Goal: Navigation & Orientation: Find specific page/section

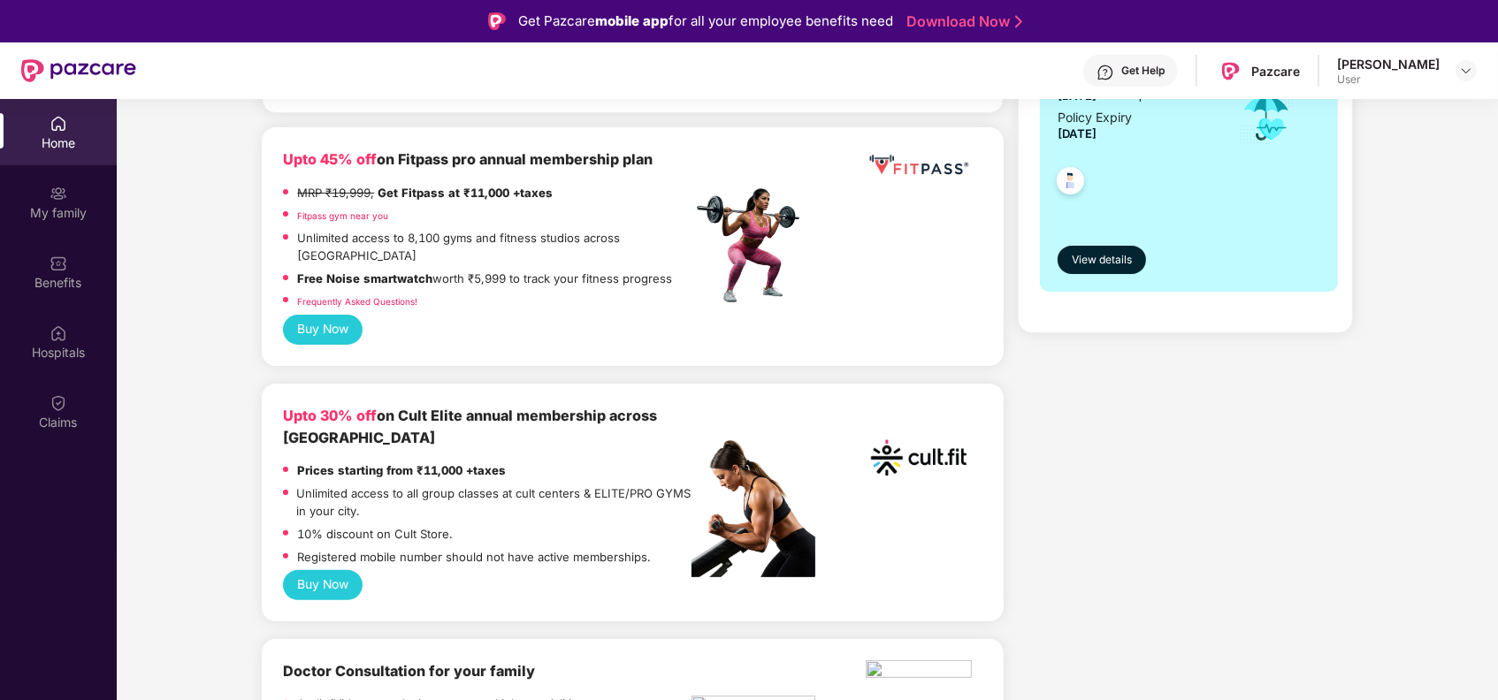
scroll to position [446, 0]
click at [409, 314] on div "Buy Now" at bounding box center [632, 329] width 699 height 30
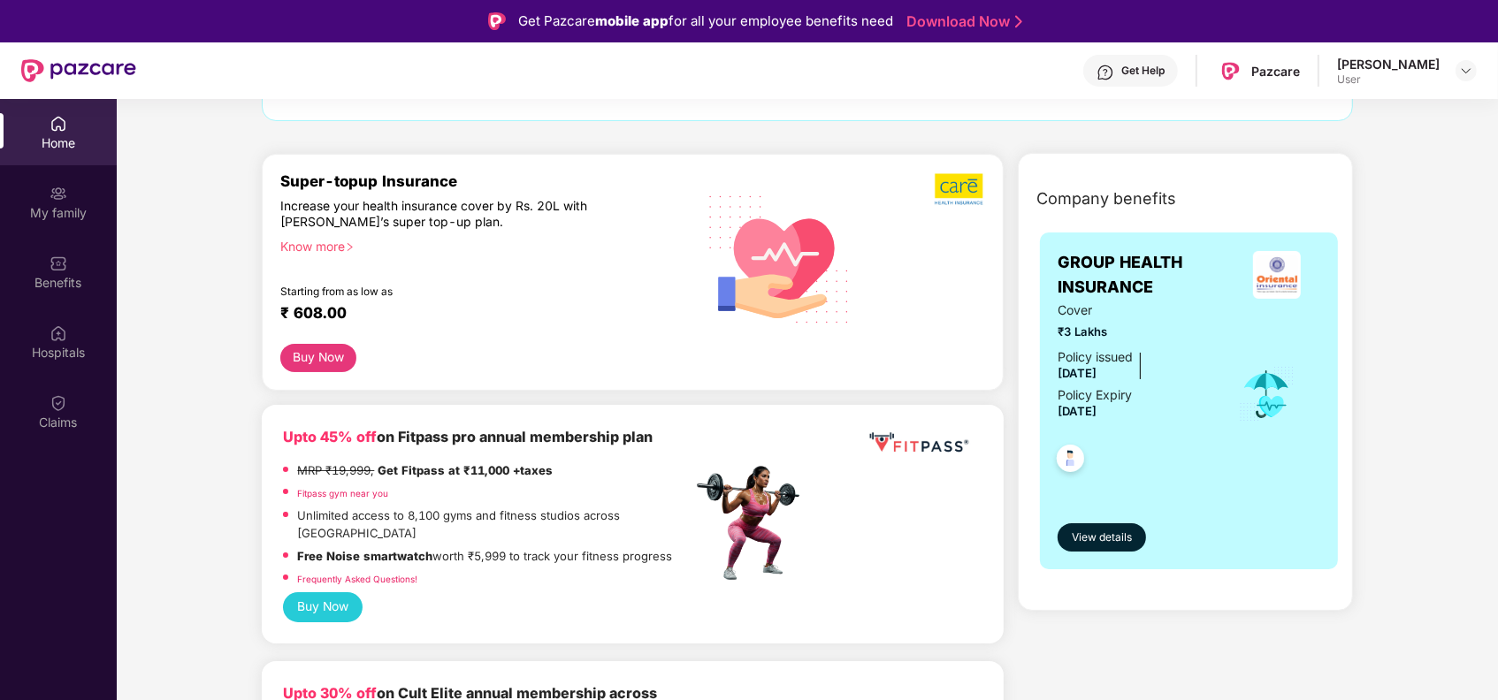
scroll to position [166, 0]
click at [323, 360] on button "Buy Now" at bounding box center [318, 359] width 76 height 28
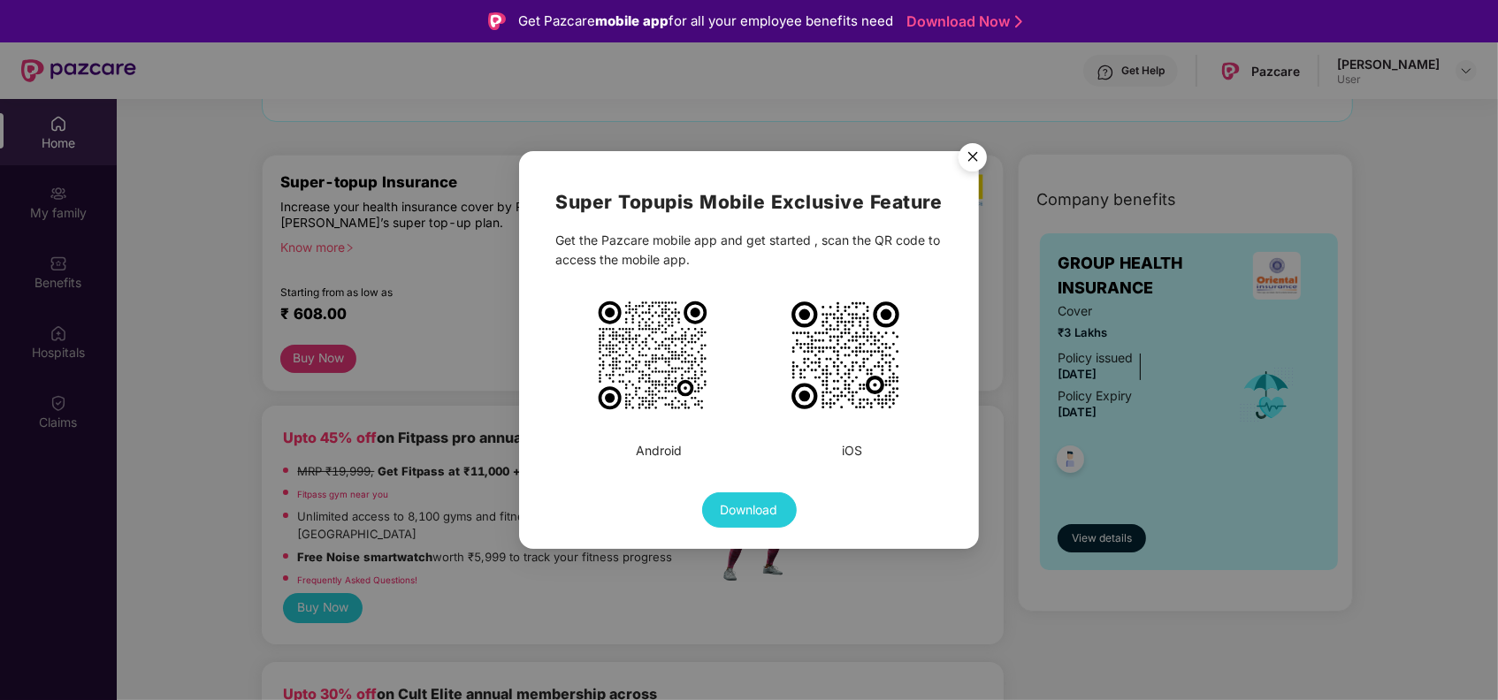
click at [969, 153] on img "Close" at bounding box center [973, 160] width 50 height 50
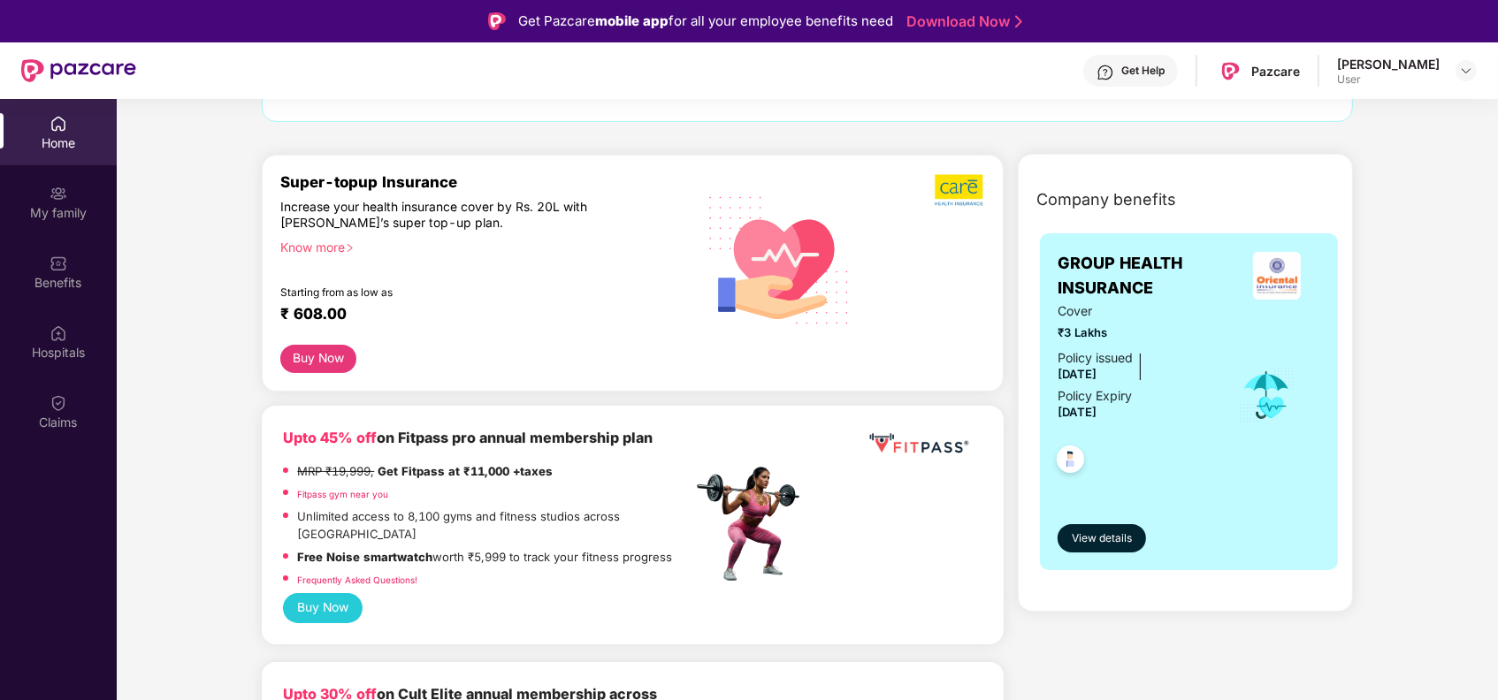
click at [332, 593] on button "Buy Now" at bounding box center [323, 608] width 80 height 30
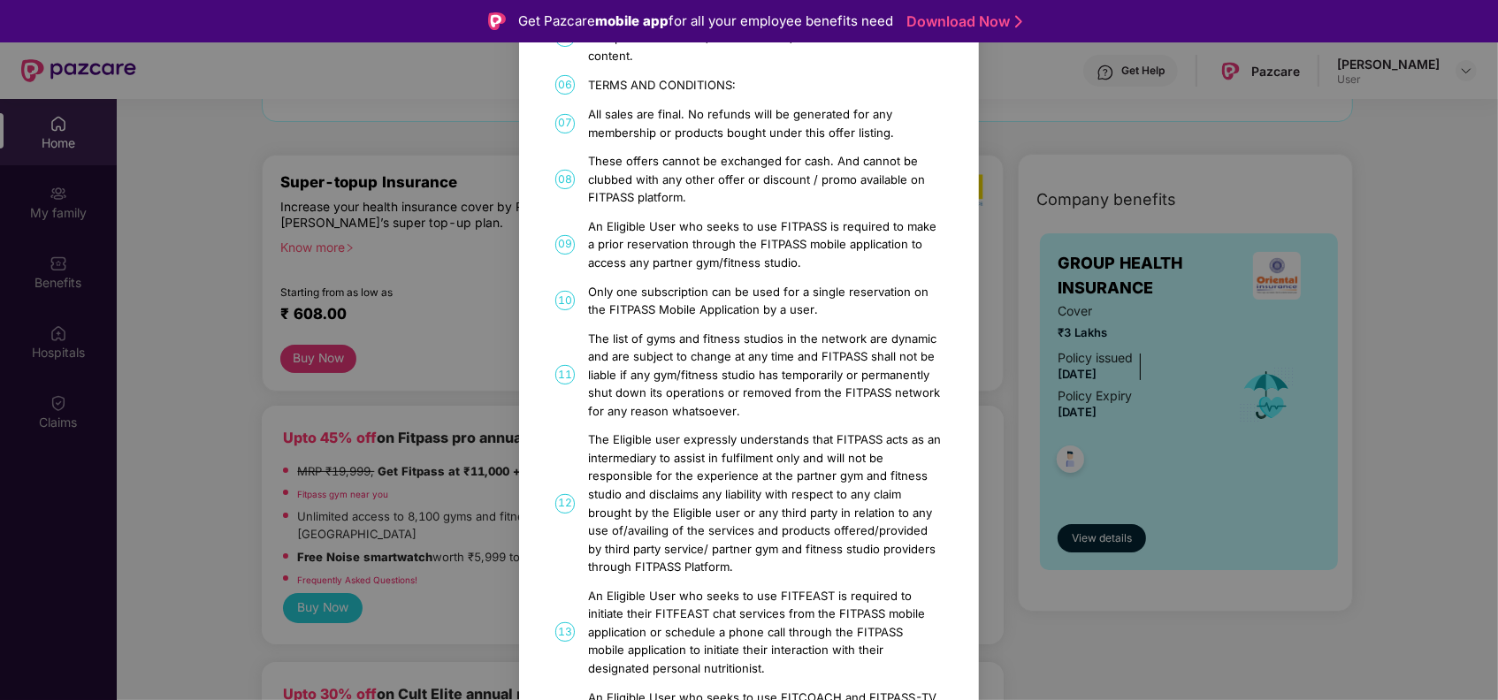
scroll to position [426, 0]
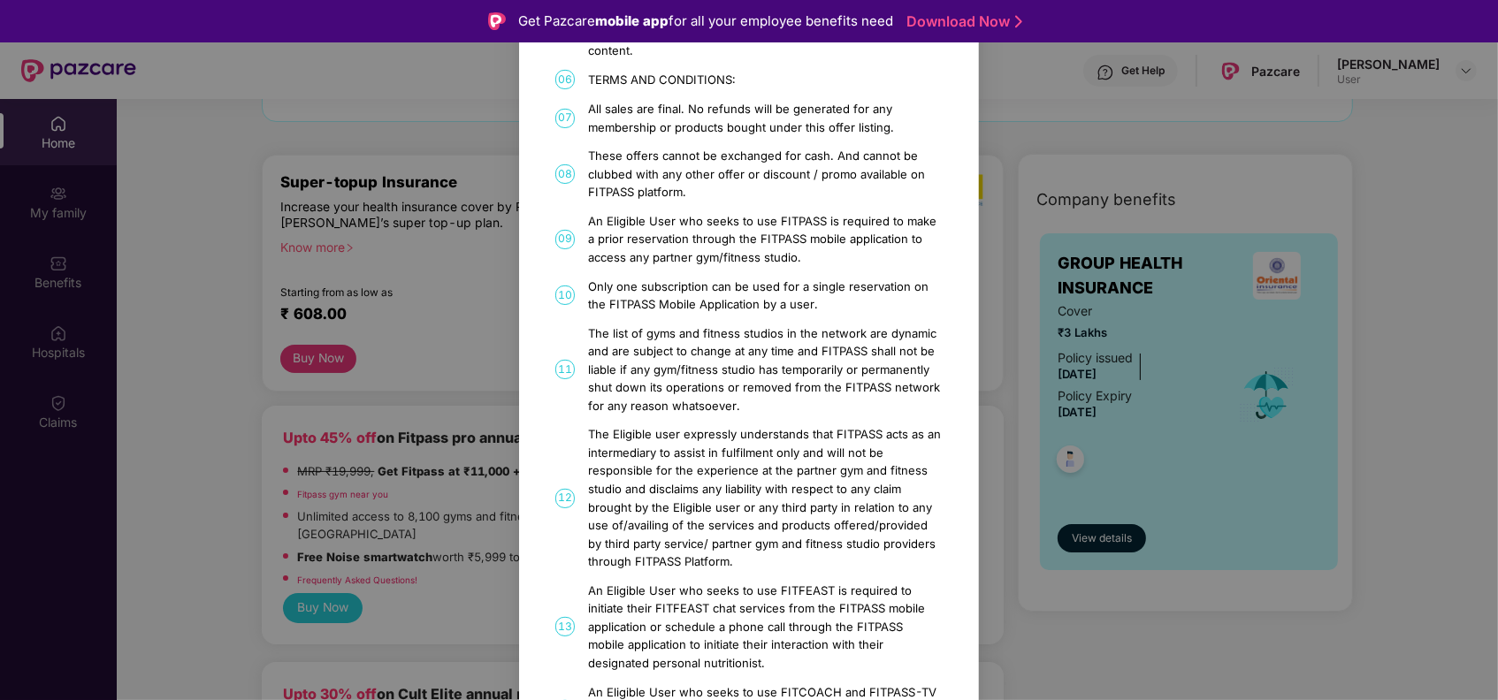
click at [453, 359] on div "FITPASS Details and T&C How to Avail 01 FITPASS: One membership to India’s larg…" at bounding box center [749, 350] width 1498 height 700
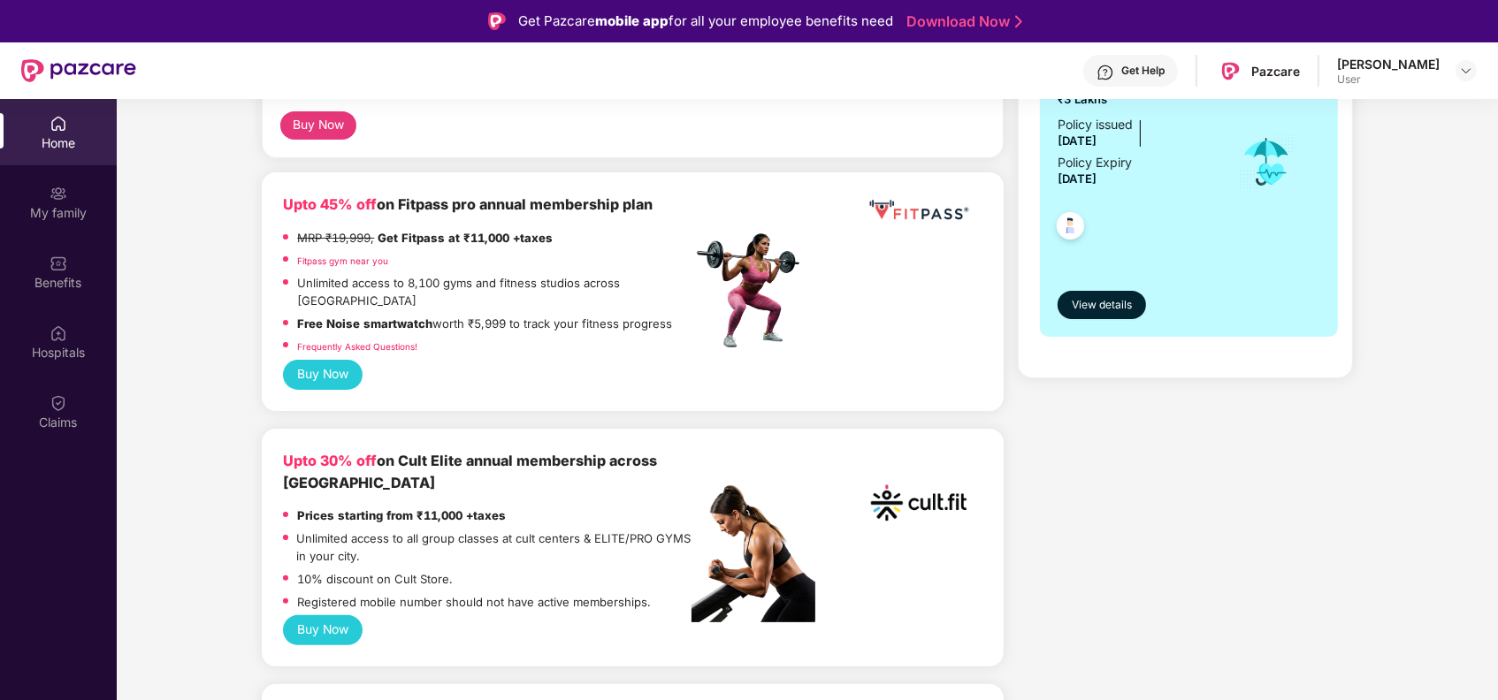
scroll to position [401, 0]
click at [322, 615] on button "Buy Now" at bounding box center [323, 630] width 80 height 30
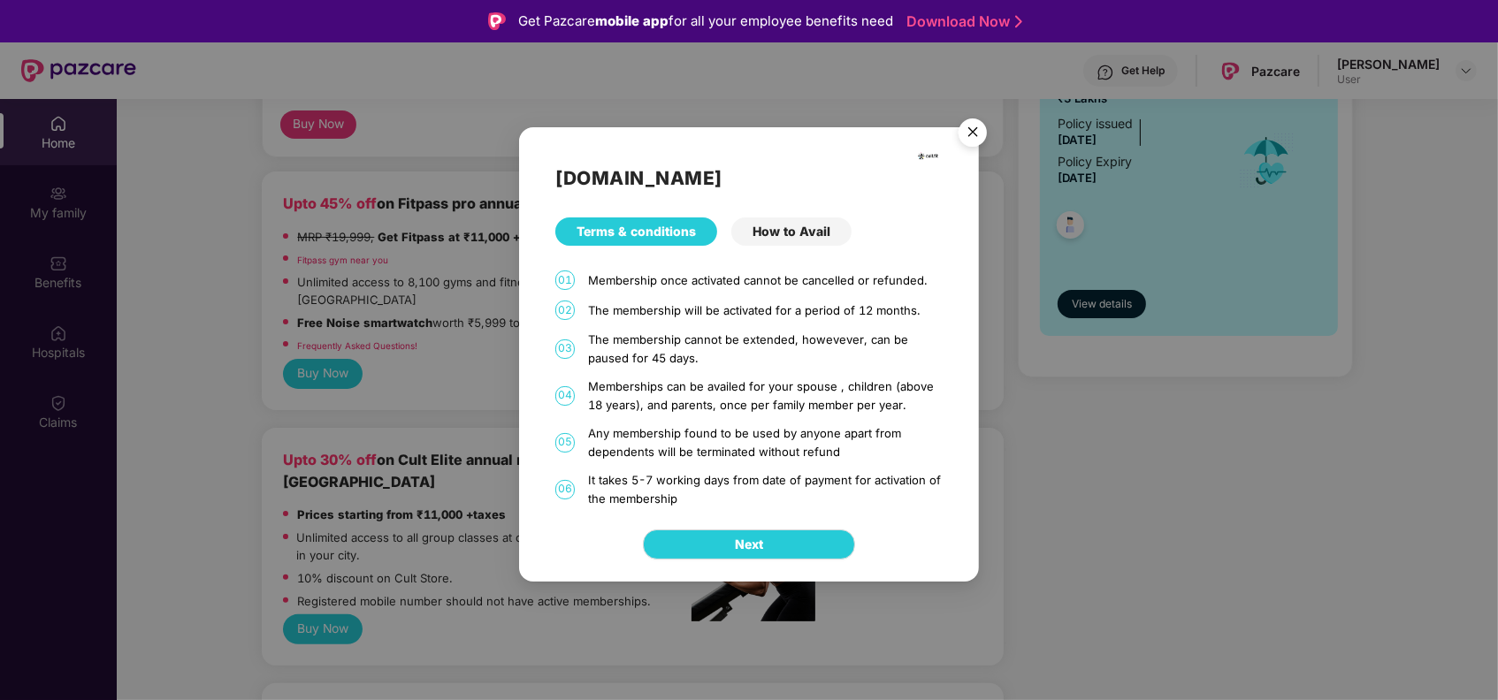
click at [436, 599] on div "[DOMAIN_NAME] Terms & conditions How to Avail 01 Membership once activated cann…" at bounding box center [749, 350] width 1498 height 700
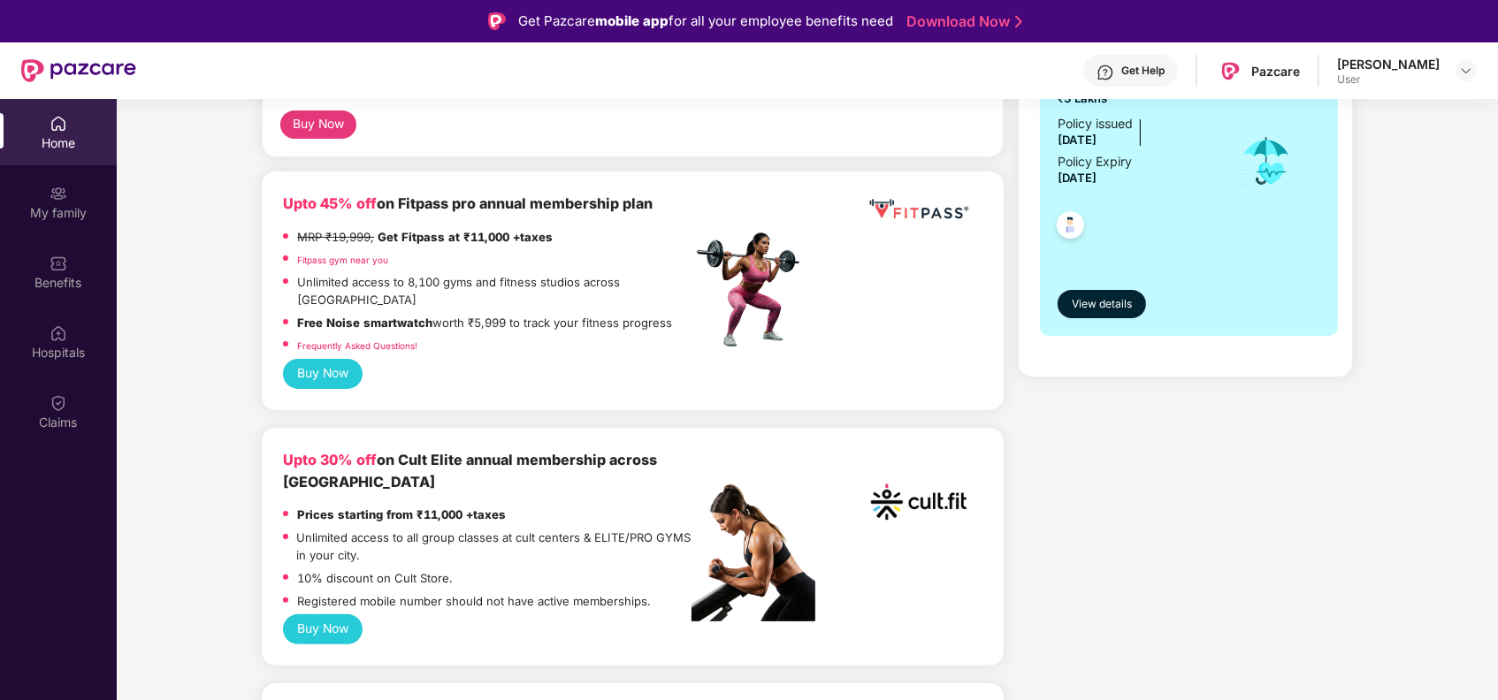
click at [332, 359] on button "Buy Now" at bounding box center [323, 374] width 80 height 30
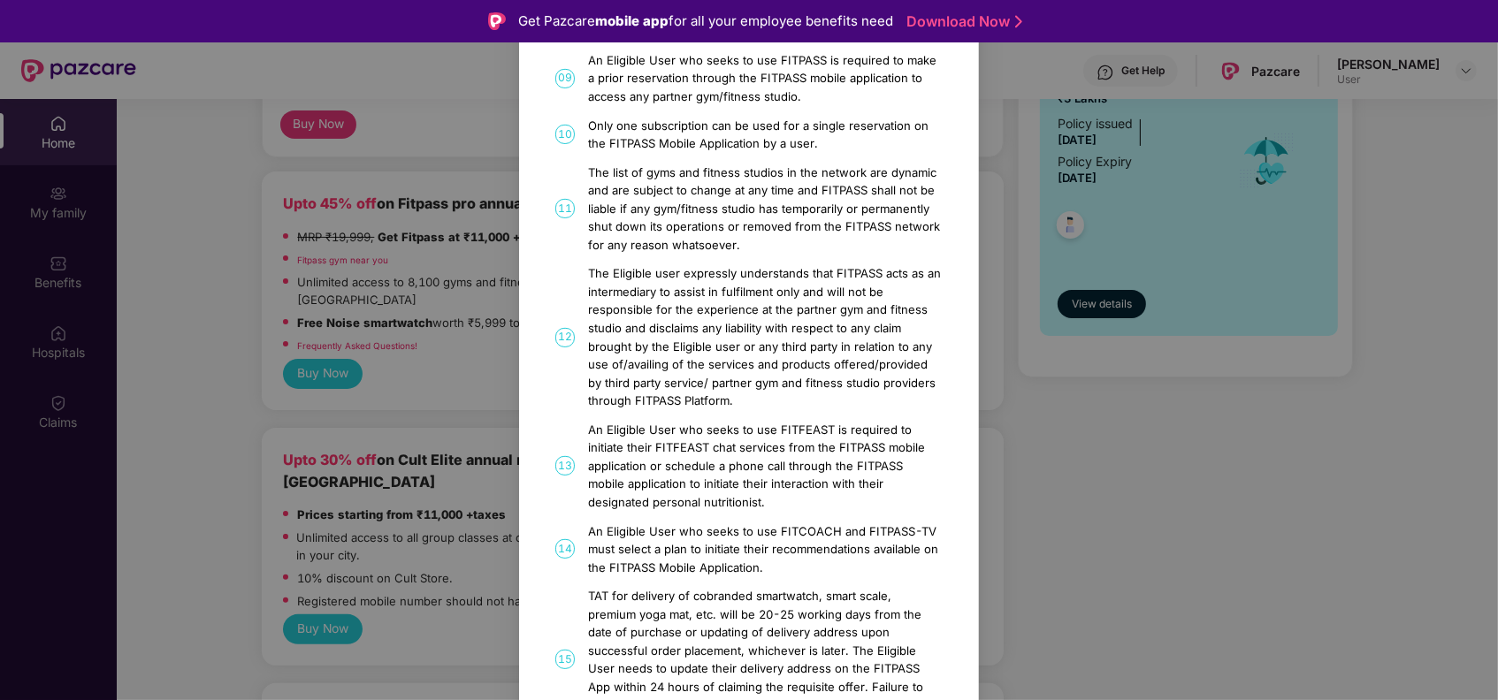
scroll to position [586, 0]
click at [469, 533] on div "FITPASS Details and T&C How to Avail 01 FITPASS: One membership to India’s larg…" at bounding box center [749, 350] width 1498 height 700
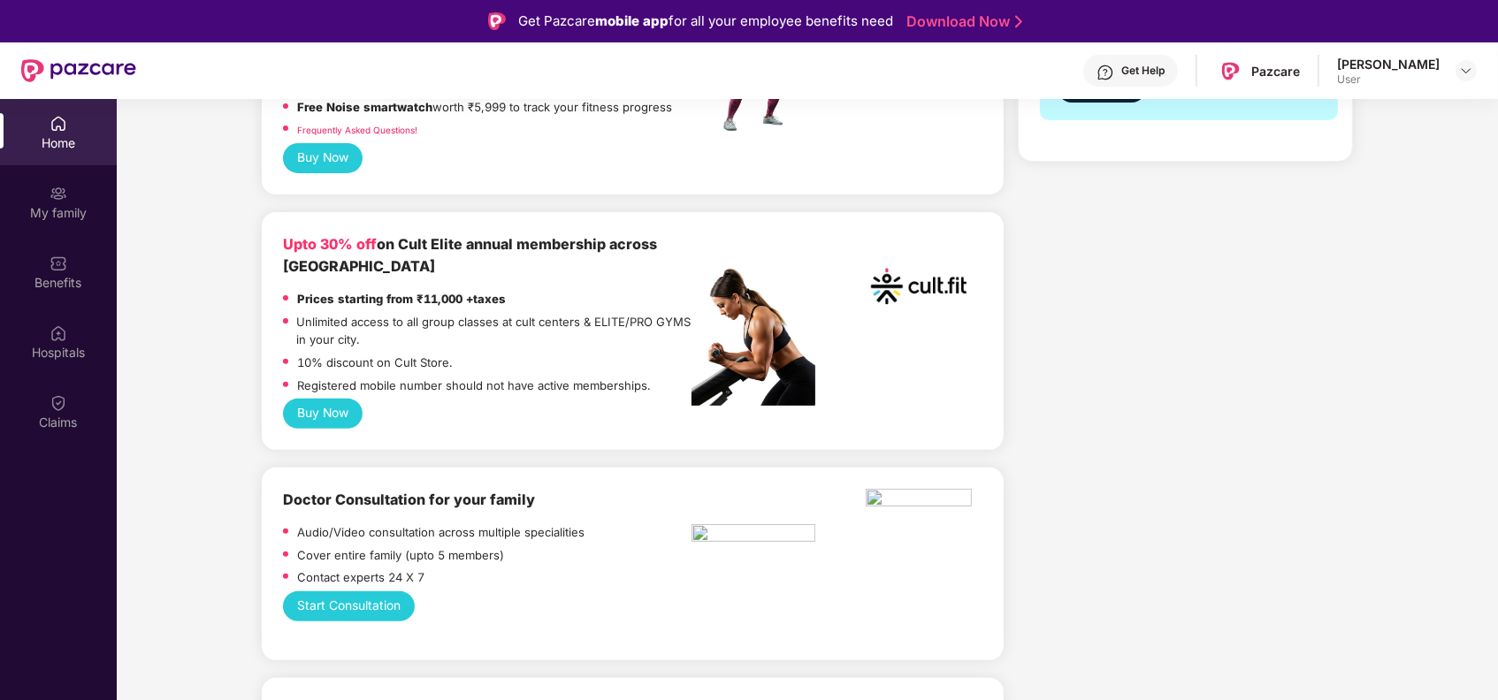
scroll to position [617, 0]
click at [354, 591] on button "Start Consultation" at bounding box center [349, 606] width 132 height 30
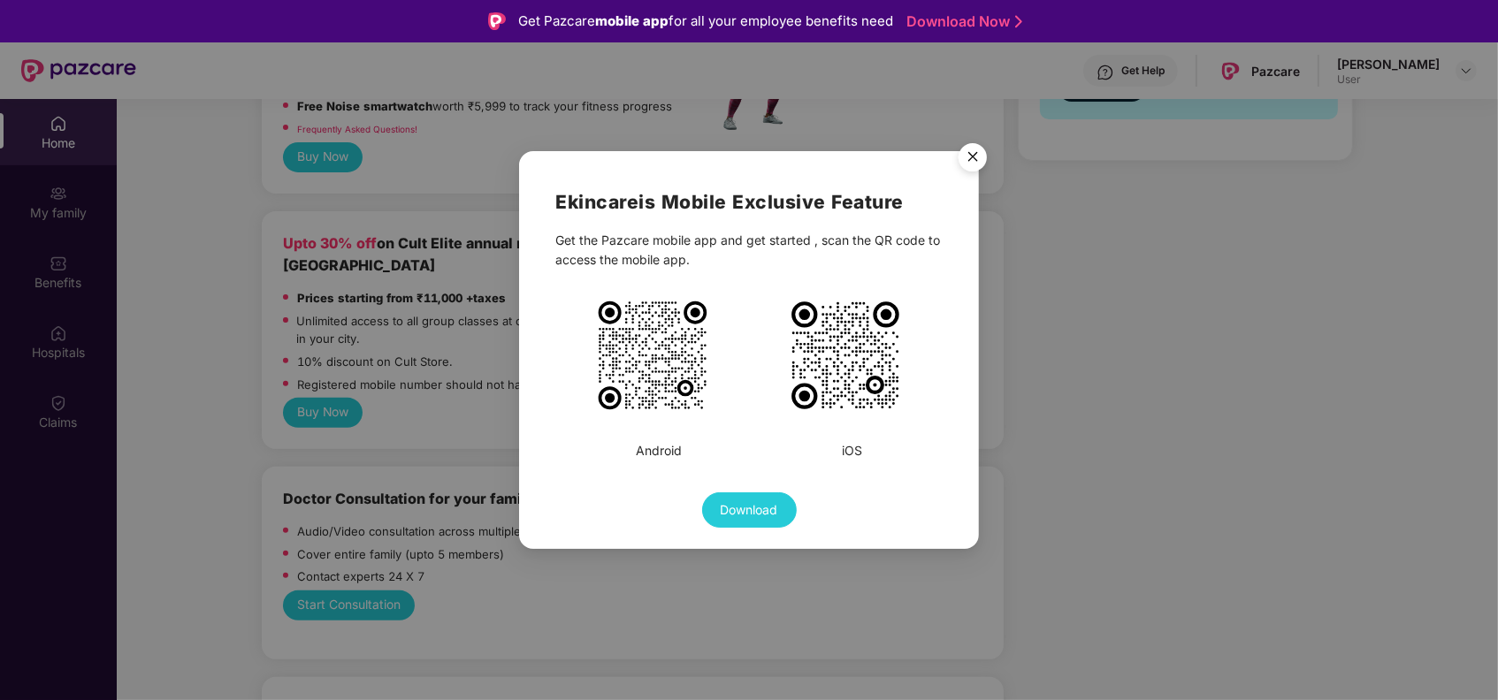
click at [967, 165] on img "Close" at bounding box center [973, 160] width 50 height 50
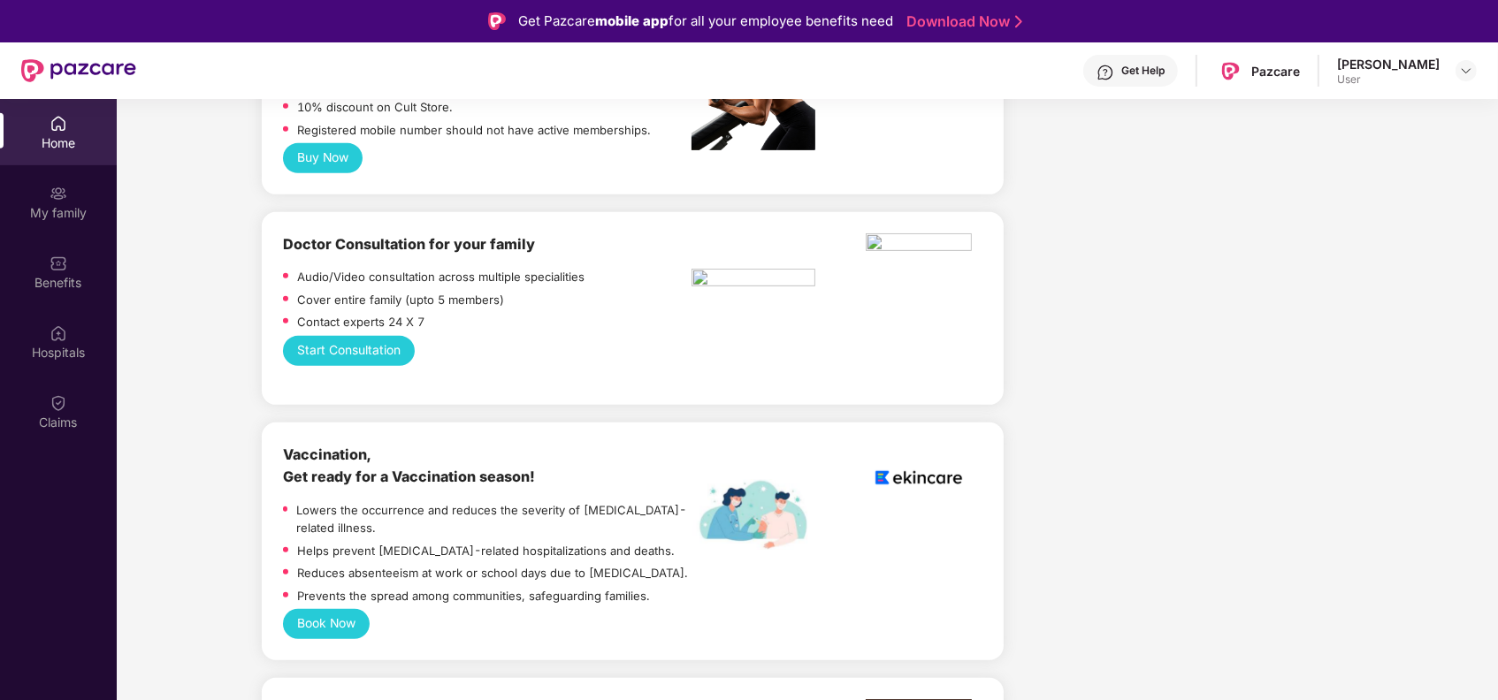
scroll to position [917, 0]
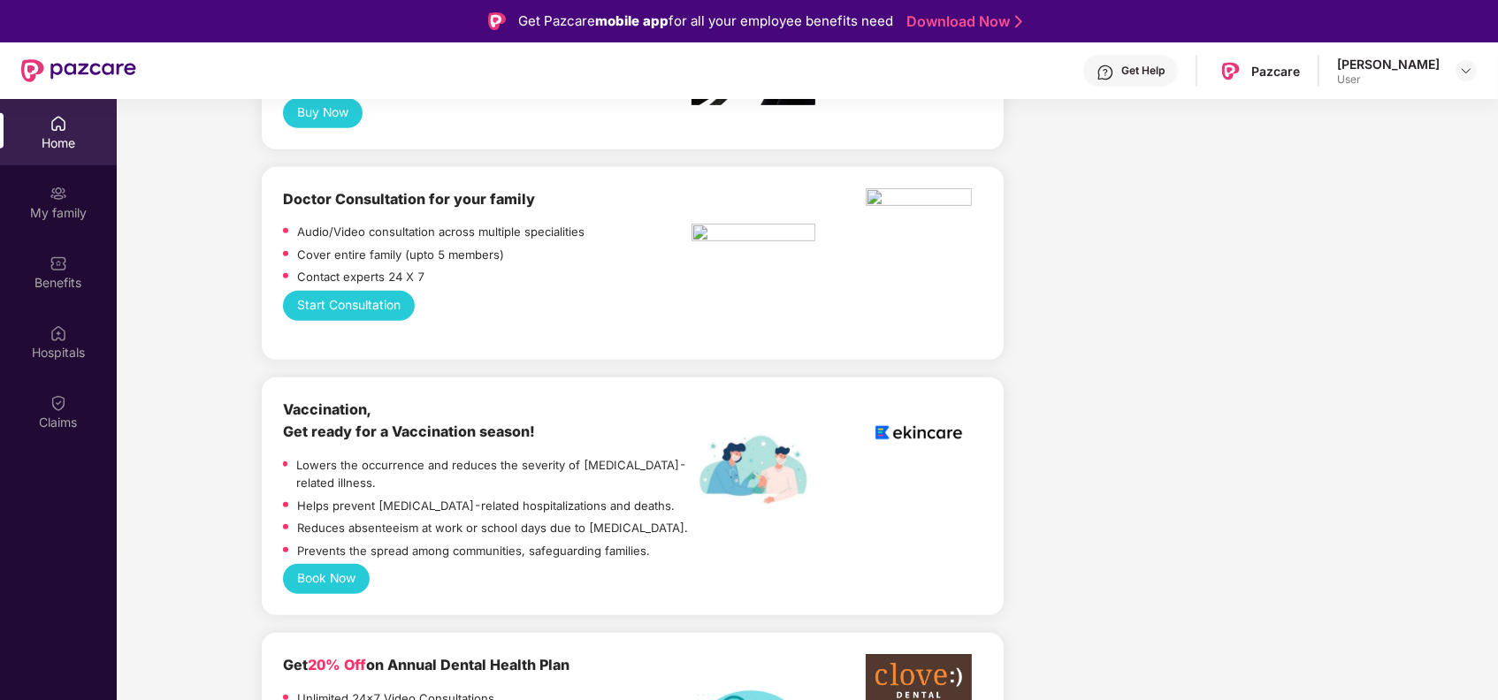
click at [340, 564] on button "Book Now" at bounding box center [326, 579] width 87 height 30
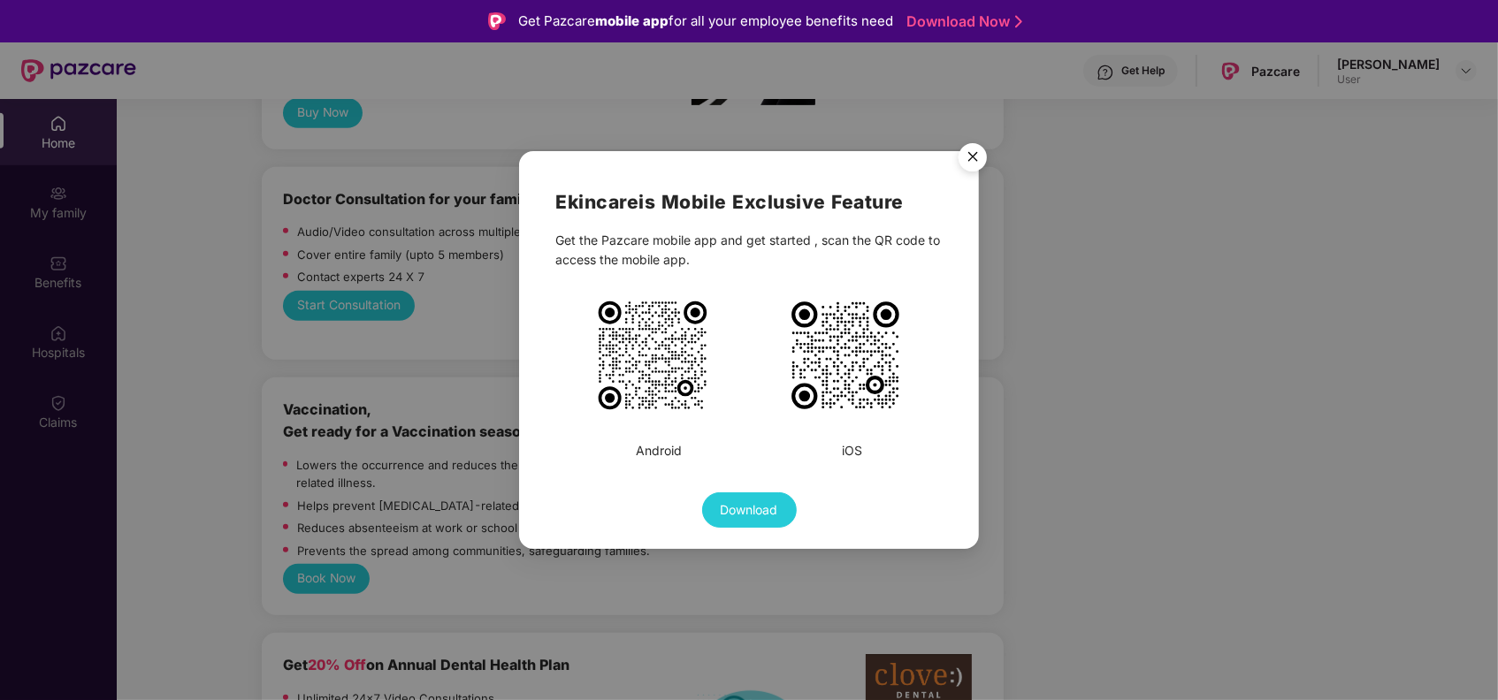
click at [432, 568] on div "Ekincare is Mobile Exclusive Feature Get the Pazcare mobile app and get started…" at bounding box center [749, 350] width 1498 height 700
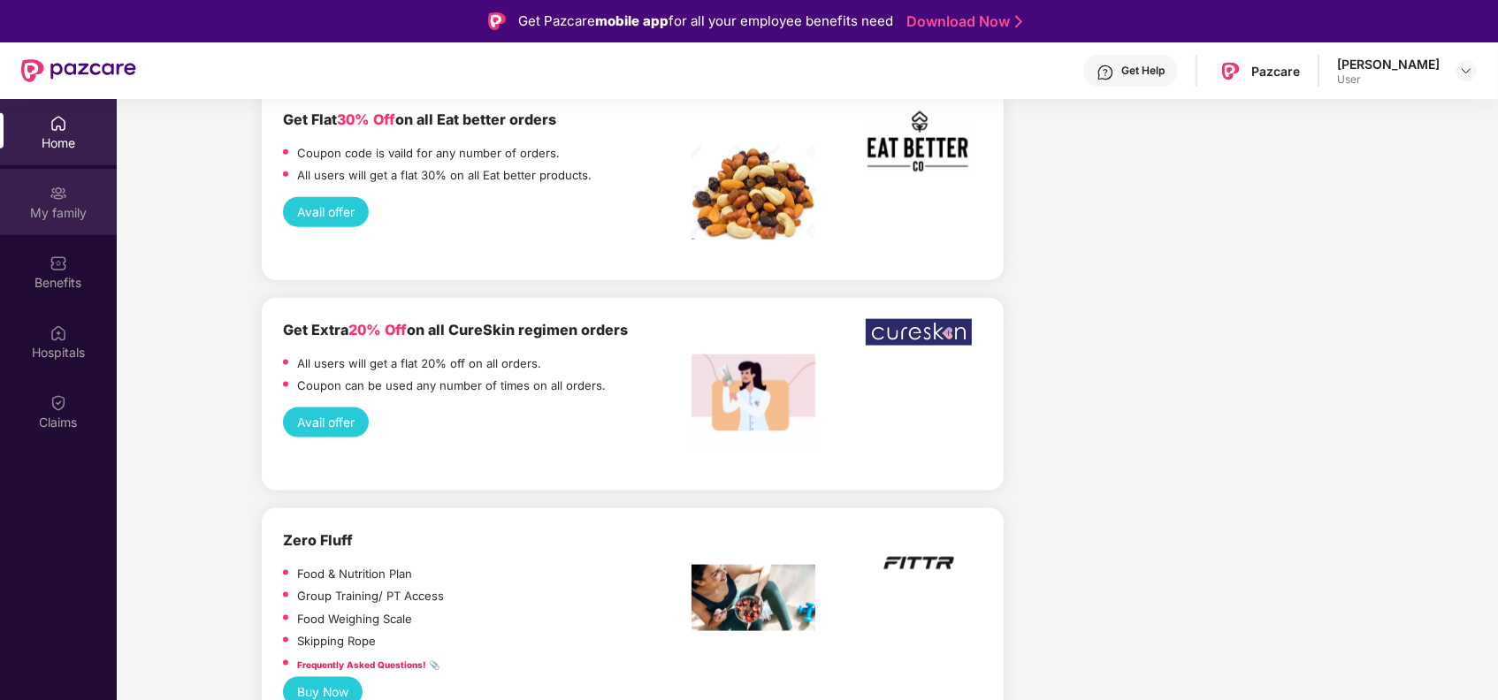
scroll to position [2323, 0]
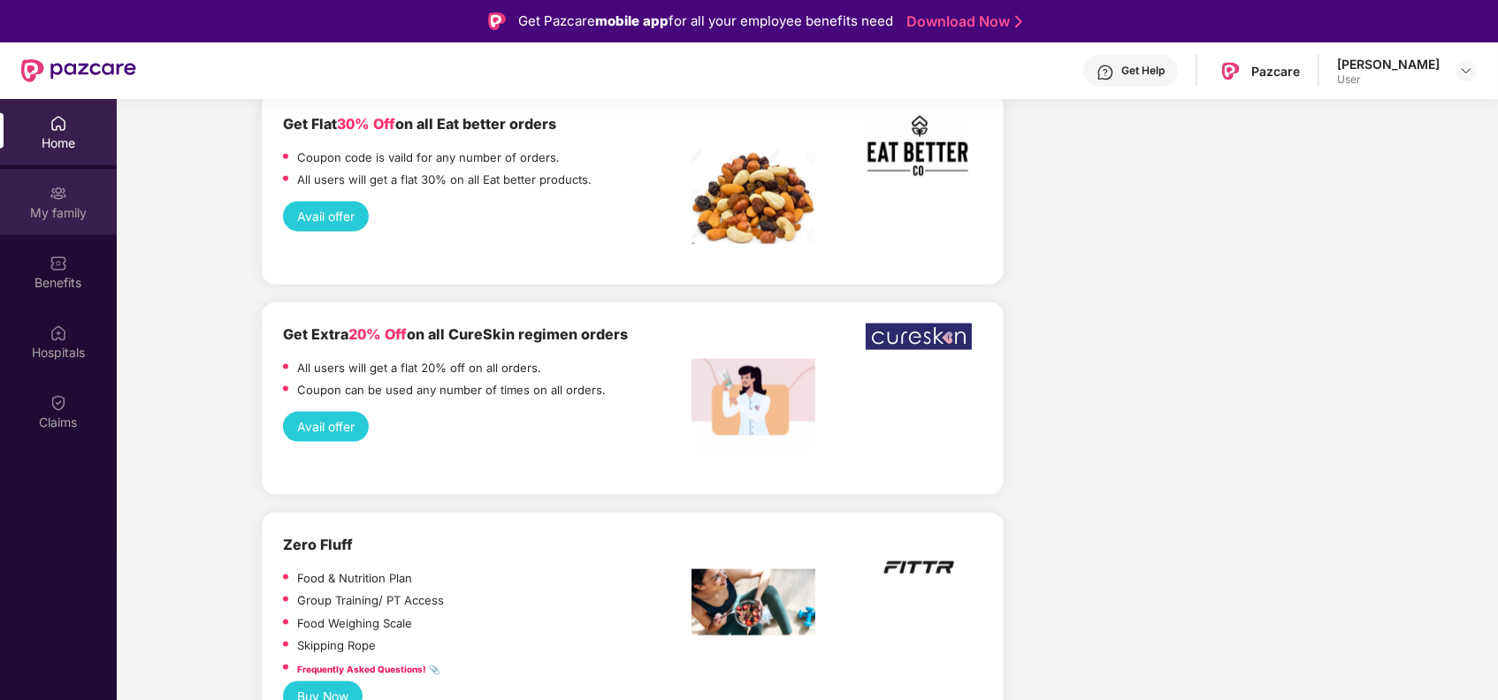
click at [47, 210] on div "My family" at bounding box center [58, 213] width 117 height 18
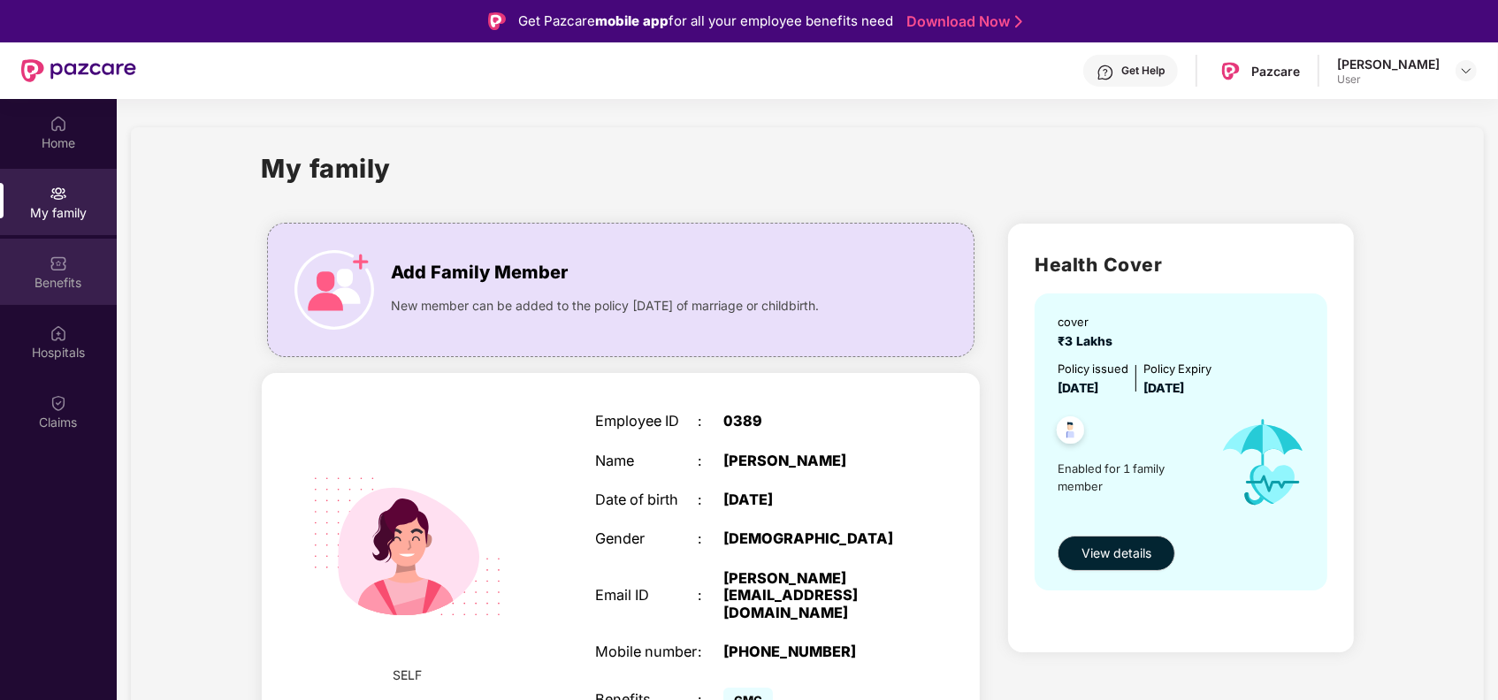
click at [64, 274] on div "Benefits" at bounding box center [58, 283] width 117 height 18
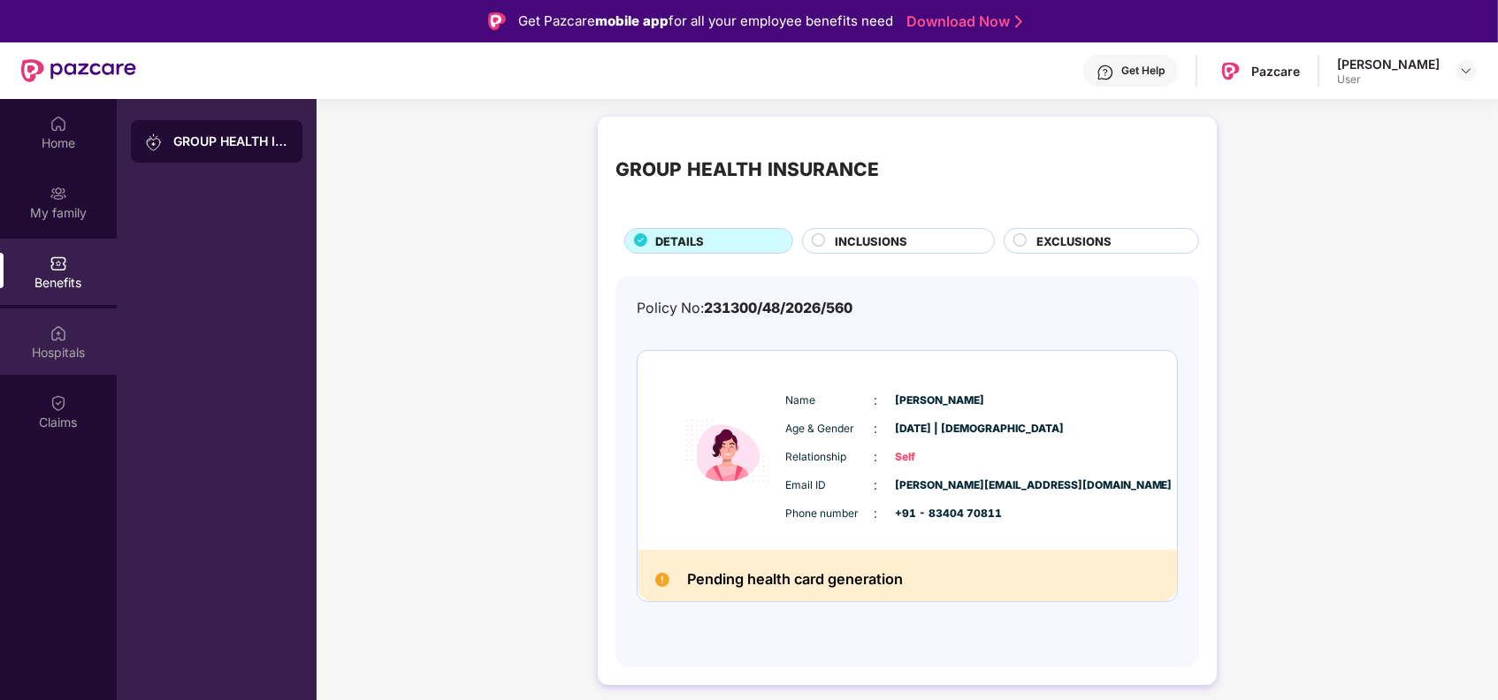
click at [71, 351] on div "Hospitals" at bounding box center [58, 353] width 117 height 18
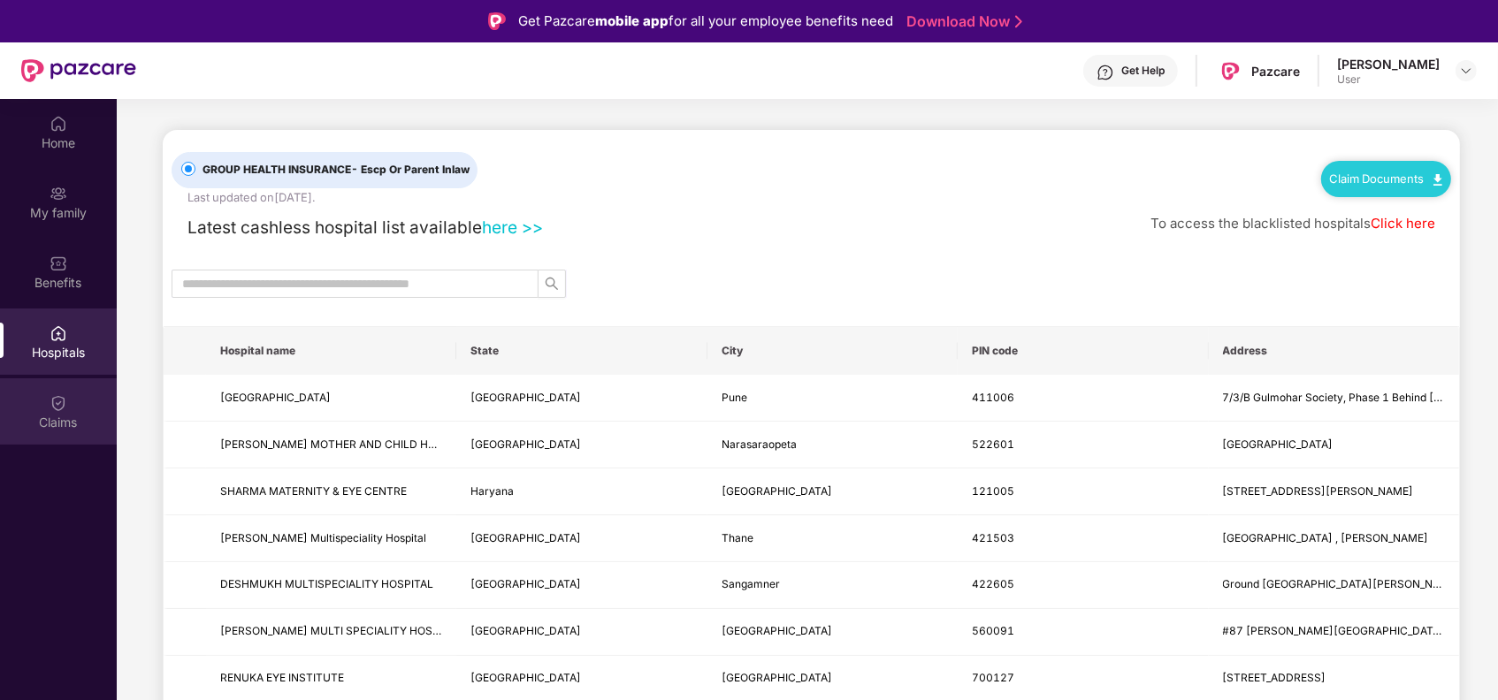
click at [58, 417] on div "Claims" at bounding box center [58, 423] width 117 height 18
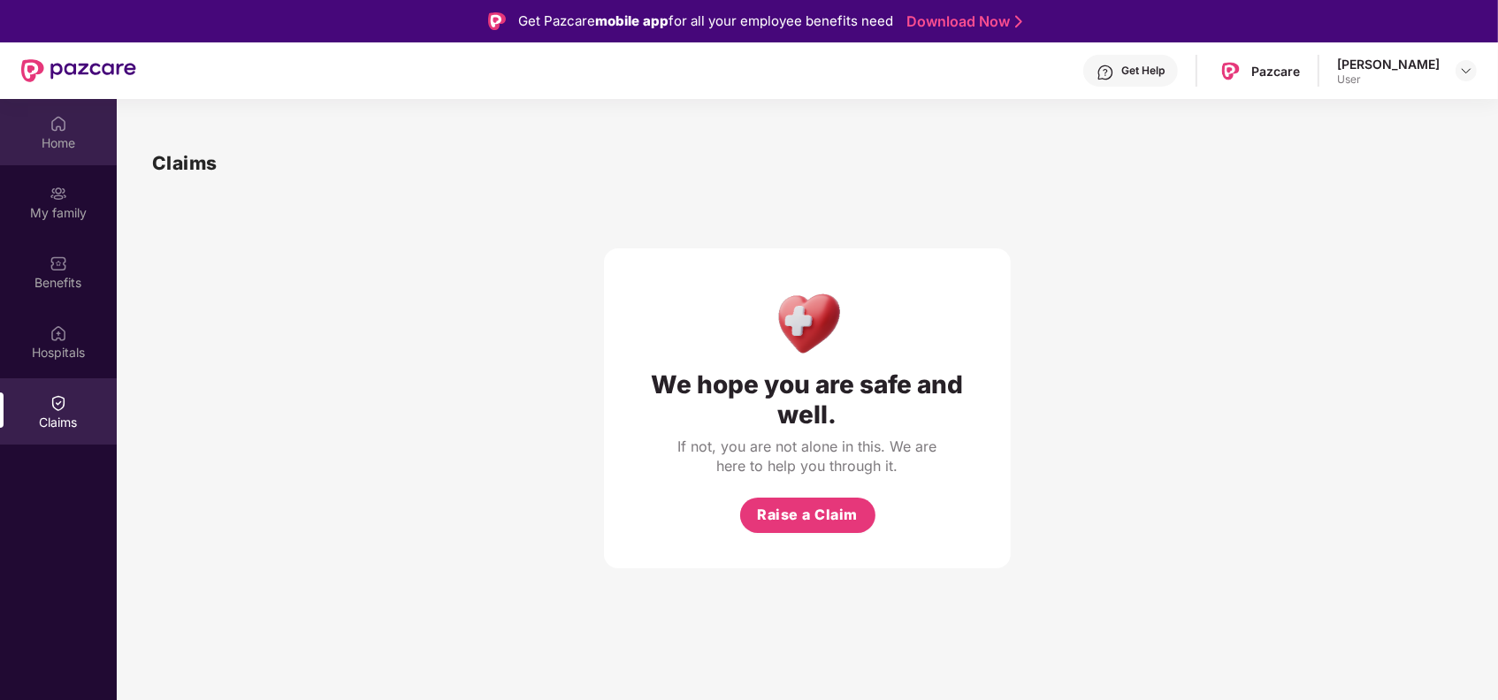
click at [53, 133] on div "Home" at bounding box center [58, 132] width 117 height 66
